Goal: Find specific page/section: Find specific page/section

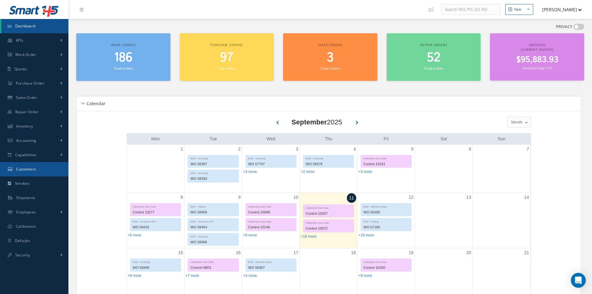
click at [16, 171] on span "Customers" at bounding box center [26, 168] width 20 height 5
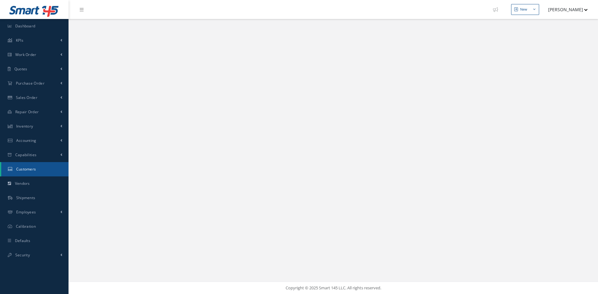
select select "25"
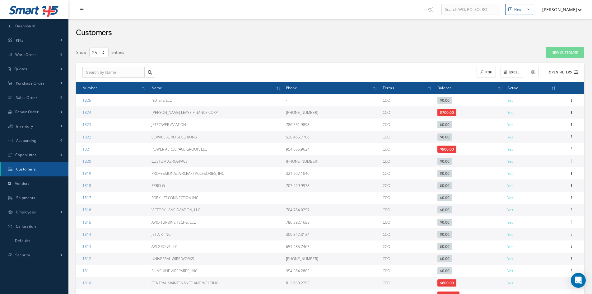
click at [561, 70] on button "Open Filters" at bounding box center [560, 72] width 35 height 10
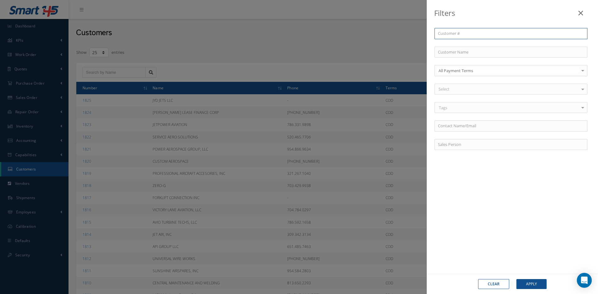
click at [477, 34] on input "text" at bounding box center [510, 33] width 153 height 11
click at [475, 49] on input "text" at bounding box center [510, 52] width 153 height 11
type input "p"
type input "po"
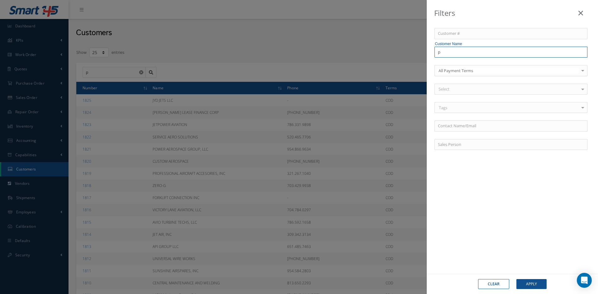
type input "po"
type input "pow"
type input "[PERSON_NAME]"
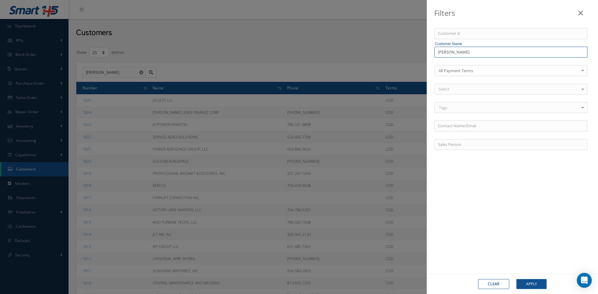
type input "powee"
type input "poweer"
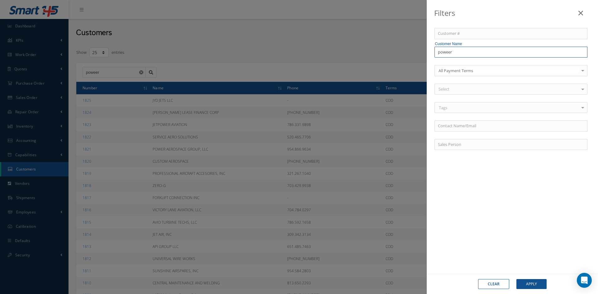
type input "poweer"
type input "poweer a"
type input "poweer ae"
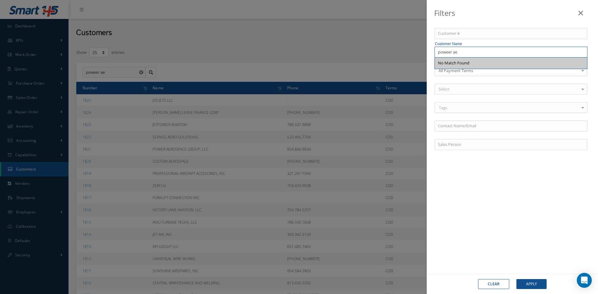
type input "power ae"
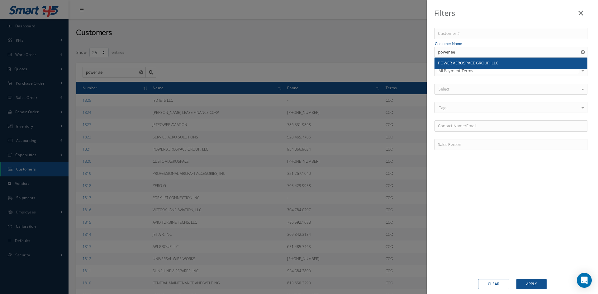
click at [473, 61] on span "POWER AEROSPACE GROUP, LLC" at bounding box center [468, 63] width 60 height 6
type input "POWER AEROSPACE GROUP, LLC"
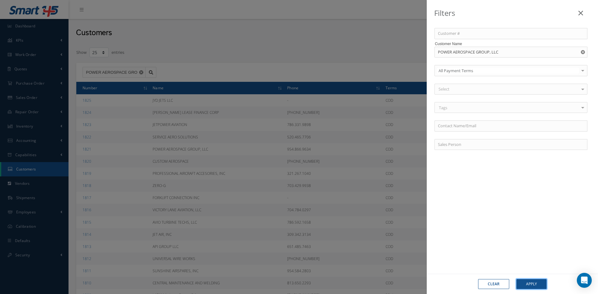
click at [536, 283] on button "Apply" at bounding box center [531, 284] width 30 height 10
